Goal: Task Accomplishment & Management: Use online tool/utility

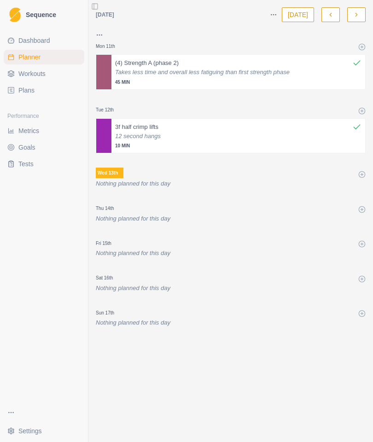
click at [23, 75] on span "Workouts" at bounding box center [31, 73] width 27 height 9
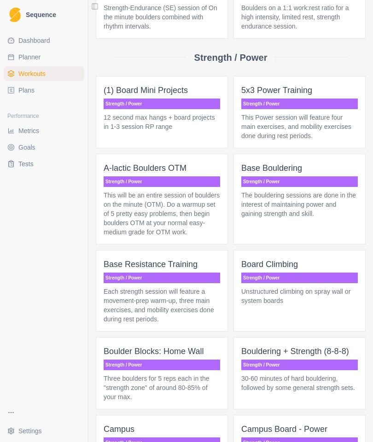
scroll to position [2305, 0]
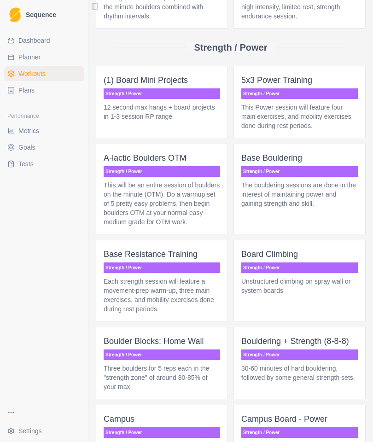
click at [137, 121] on p "12 second max hangs + board projects in 1-3 session RP range" at bounding box center [162, 112] width 116 height 18
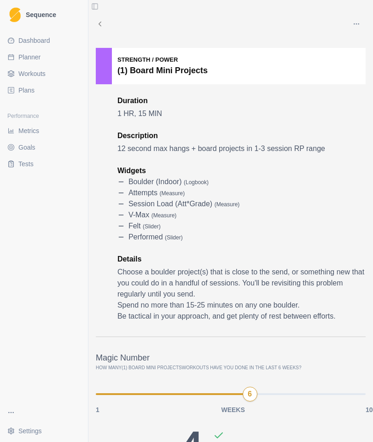
click at [356, 24] on icon "button" at bounding box center [356, 23] width 7 height 7
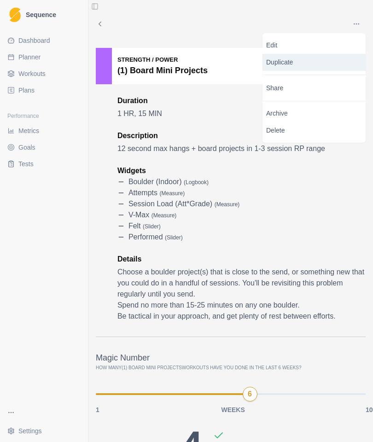
click at [305, 62] on p "Duplicate" at bounding box center [313, 62] width 103 height 17
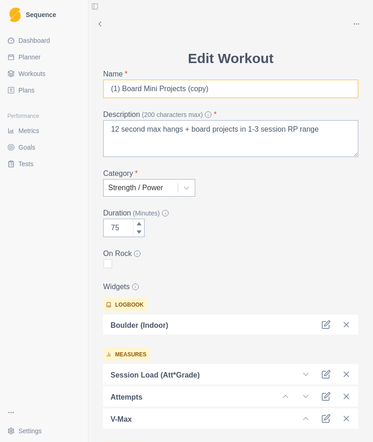
click at [219, 84] on input "(1) Board Mini Projects (copy)" at bounding box center [230, 89] width 255 height 18
click at [206, 89] on input "(1) Board Mini Projects (copy)" at bounding box center [230, 89] width 255 height 18
type input "(1) Board Mini Projects (phase 2)"
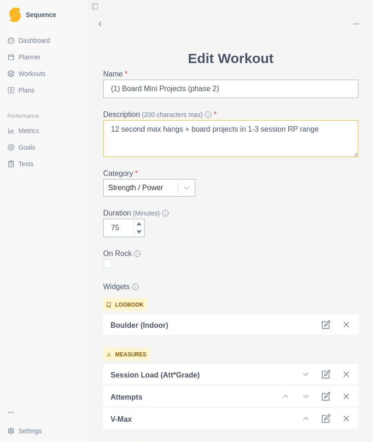
click at [157, 130] on textarea "12 second max hangs + board projects in 1-3 session RP range" at bounding box center [230, 138] width 255 height 37
click at [171, 132] on textarea "3f half crimp hangs + board projects in 1-3 session RP range" at bounding box center [230, 138] width 255 height 37
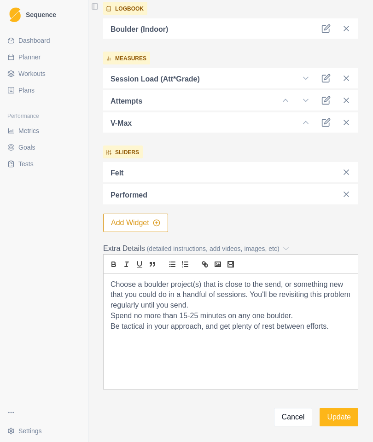
scroll to position [296, 0]
type textarea "3f half crimp lifts + board projects in 1-3 session RP range"
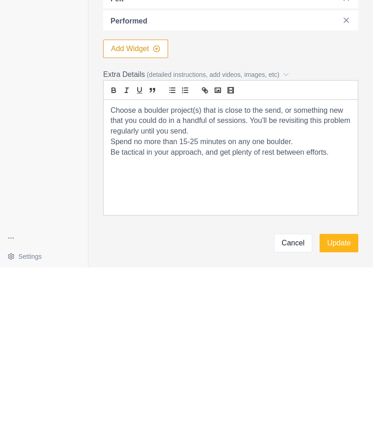
scroll to position [37, 0]
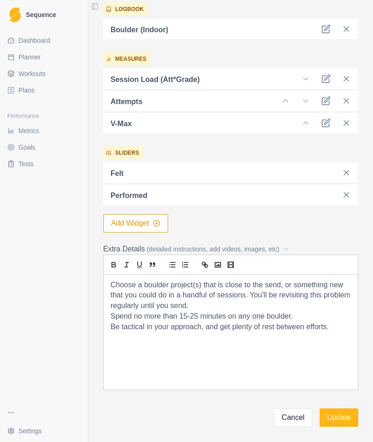
click at [130, 311] on p "Spend no more than 15-25 minutes on any one boulder." at bounding box center [230, 316] width 240 height 11
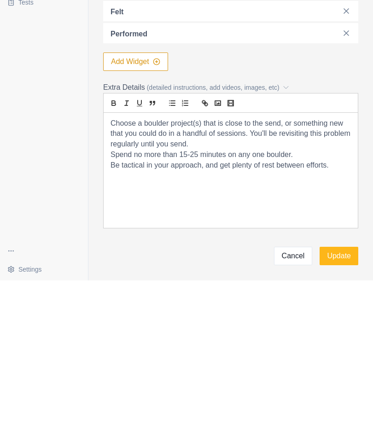
click at [118, 280] on p "Choose a boulder project(s) that is close to the send, or something new that yo…" at bounding box center [230, 295] width 240 height 31
click at [128, 274] on div "Choose a boulder project(s) that is close to the send, or something new that yo…" at bounding box center [231, 331] width 254 height 115
click at [244, 274] on div "Choose a boulder project(s) that is close to the send, or something new that yo…" at bounding box center [231, 331] width 254 height 115
